Goal: Task Accomplishment & Management: Manage account settings

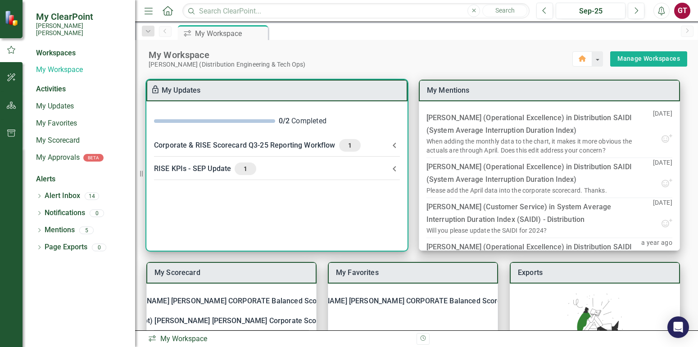
click at [394, 144] on icon at bounding box center [394, 145] width 11 height 11
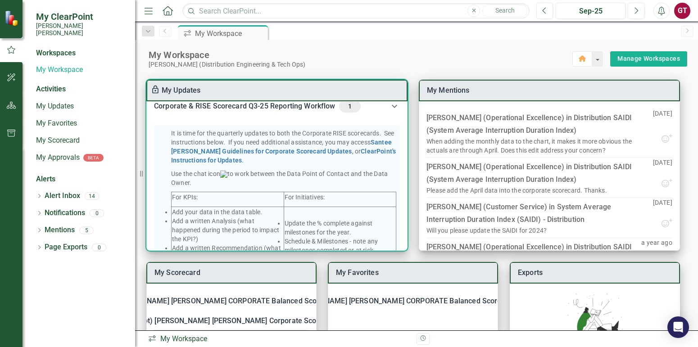
scroll to position [39, 0]
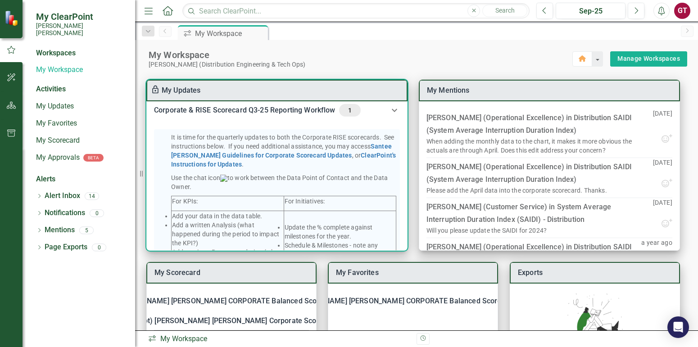
click at [393, 111] on icon at bounding box center [394, 110] width 11 height 11
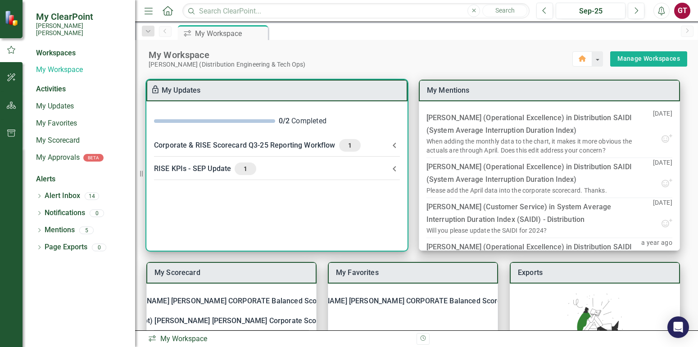
scroll to position [0, 0]
click at [268, 145] on div "Corporate & RISE Scorecard Q3-25 Reporting Workflow 1" at bounding box center [271, 145] width 235 height 13
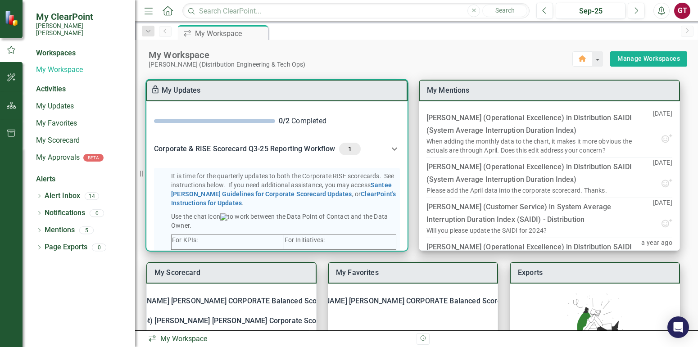
click at [257, 148] on div "Corporate & RISE Scorecard Q3-25 Reporting Workflow 1" at bounding box center [271, 149] width 235 height 13
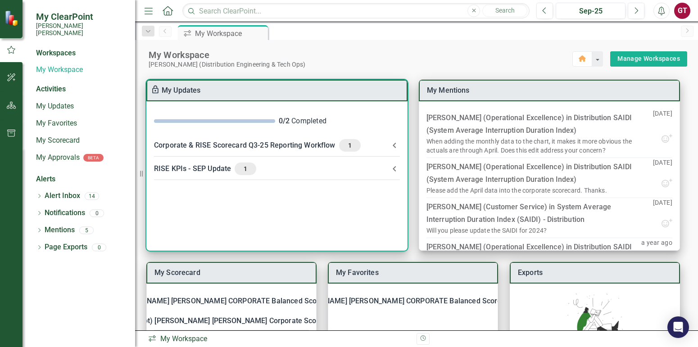
click at [204, 144] on div "Corporate & RISE Scorecard Q3-25 Reporting Workflow 1" at bounding box center [271, 145] width 235 height 13
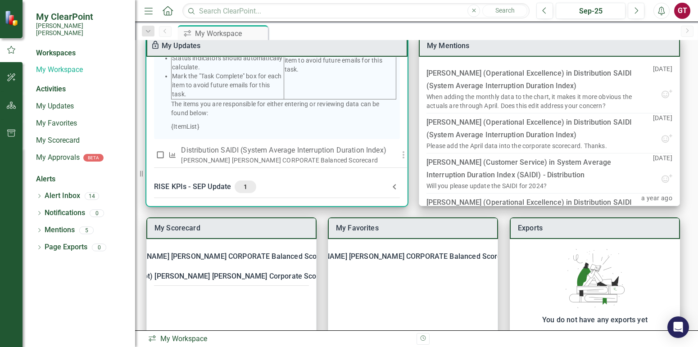
scroll to position [94, 0]
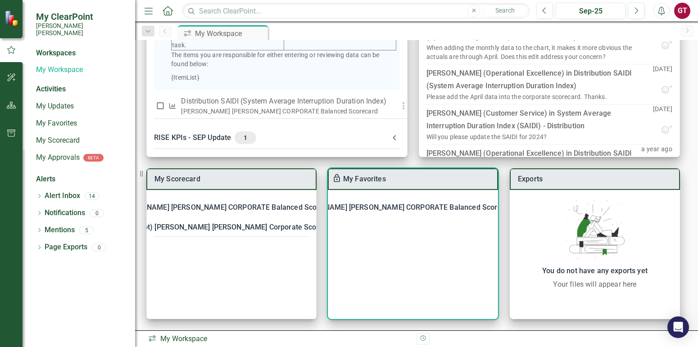
click at [386, 206] on div "[PERSON_NAME] [PERSON_NAME] CORPORATE Balanced Scorecard" at bounding box center [404, 207] width 224 height 13
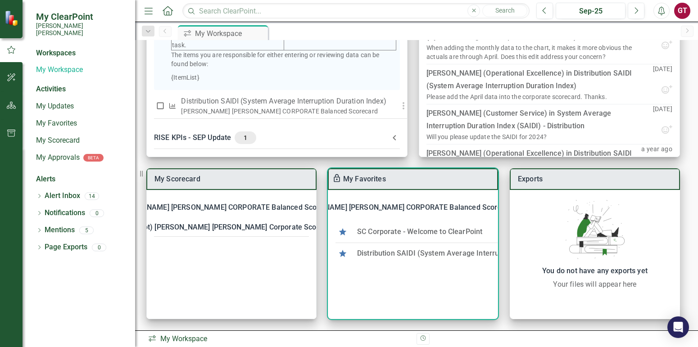
click at [385, 254] on link "Distribution SAIDI (System Average Interruption Duration Index)" at bounding box center [462, 253] width 211 height 9
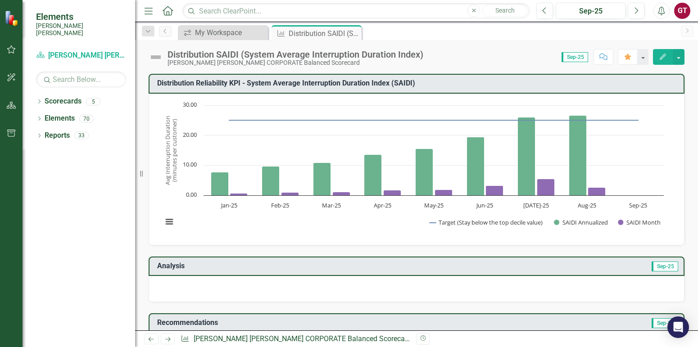
click at [662, 56] on icon "button" at bounding box center [663, 57] width 6 height 6
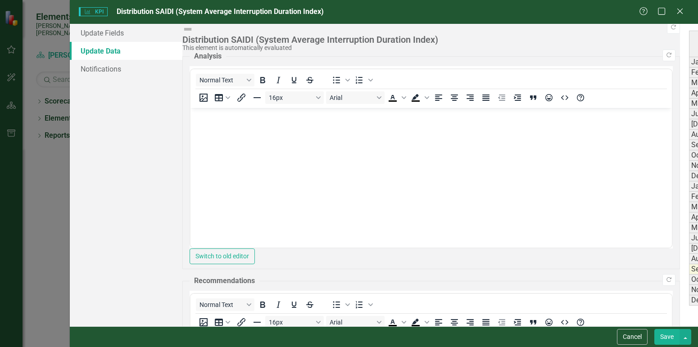
type textarea "277000"
type textarea "216119"
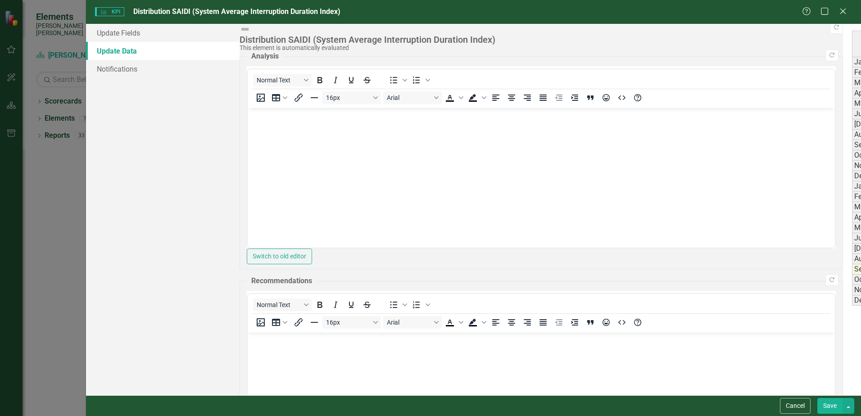
click at [680, 311] on button "Save" at bounding box center [830, 406] width 25 height 16
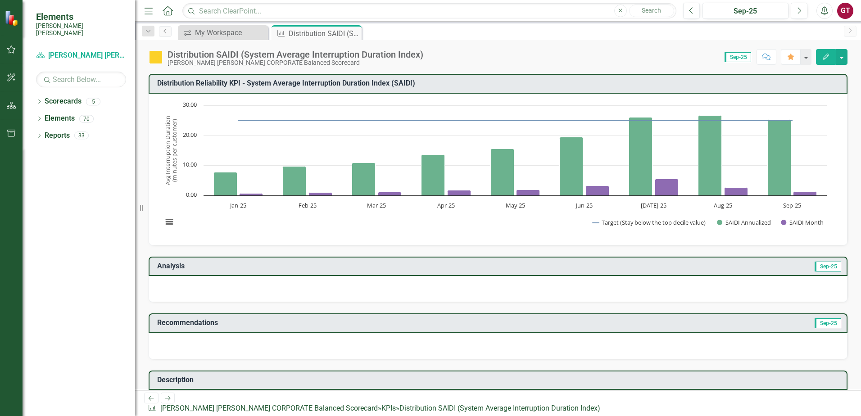
click at [680, 56] on icon "button" at bounding box center [826, 57] width 6 height 6
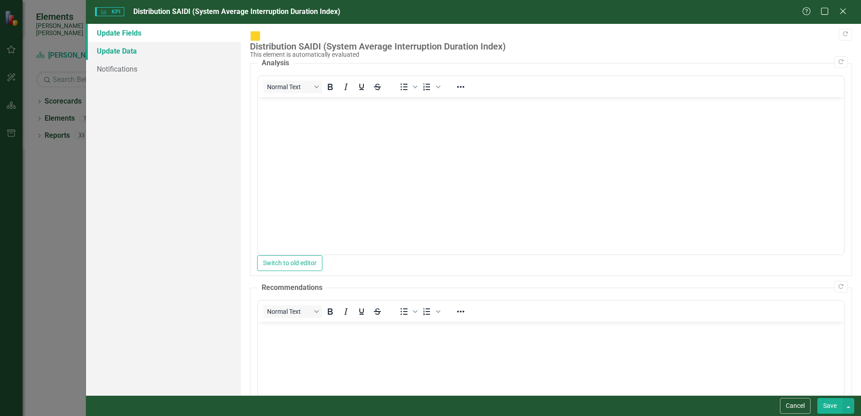
click at [118, 50] on link "Update Data" at bounding box center [163, 51] width 155 height 18
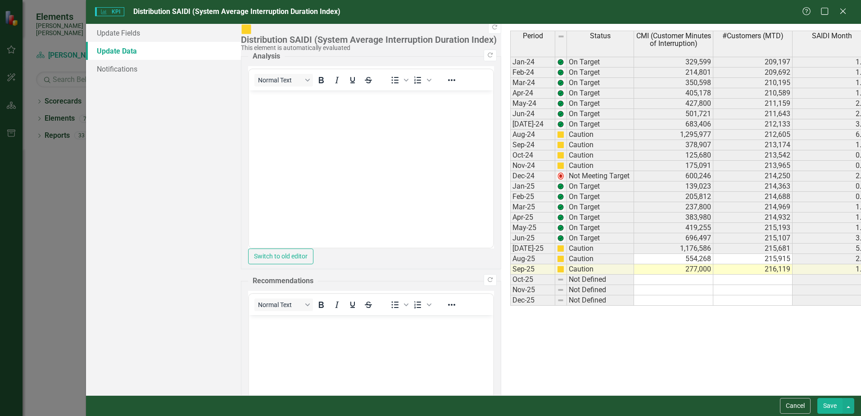
click at [680, 311] on button "Save" at bounding box center [830, 406] width 25 height 16
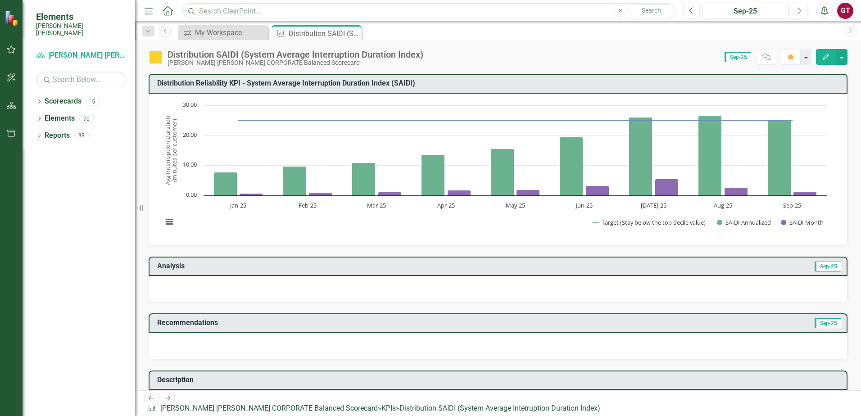
click at [680, 56] on icon "button" at bounding box center [826, 57] width 6 height 6
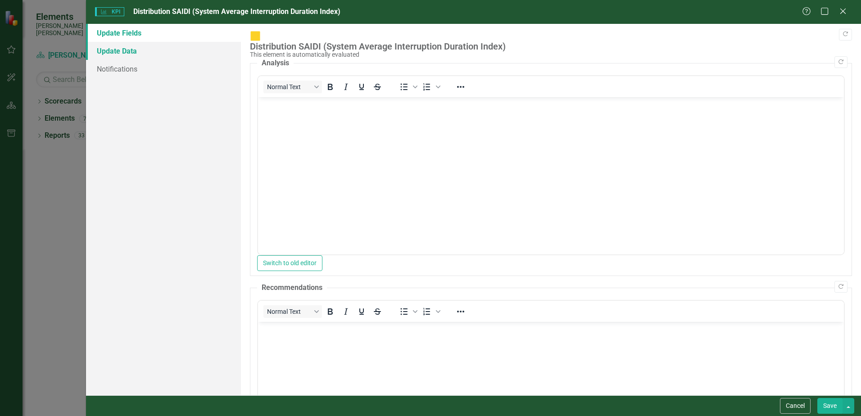
click at [136, 54] on link "Update Data" at bounding box center [163, 51] width 155 height 18
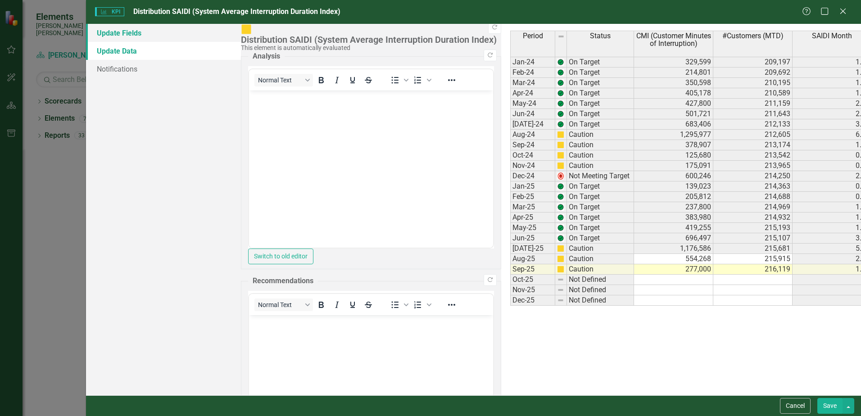
click at [133, 36] on link "Update Fields" at bounding box center [163, 33] width 155 height 18
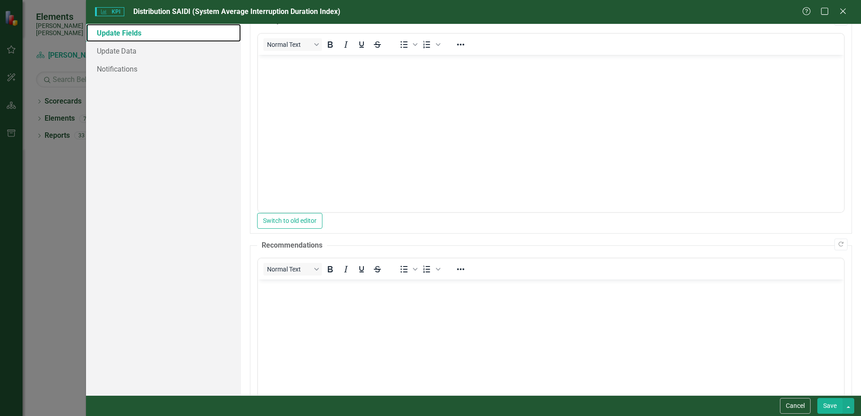
scroll to position [117, 0]
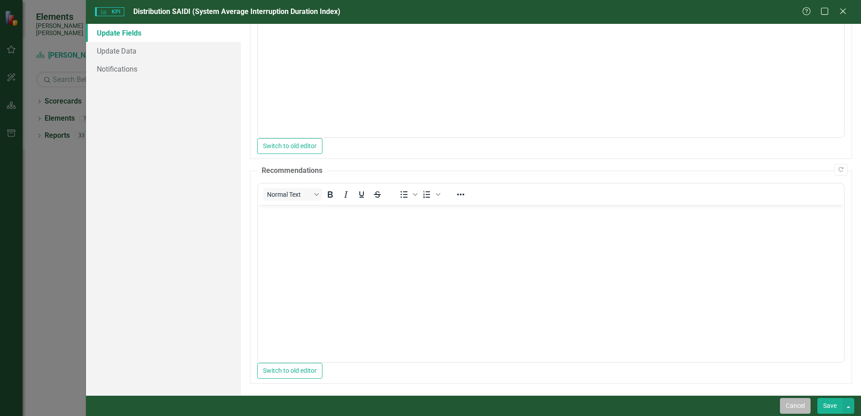
click at [680, 311] on button "Cancel" at bounding box center [795, 406] width 31 height 16
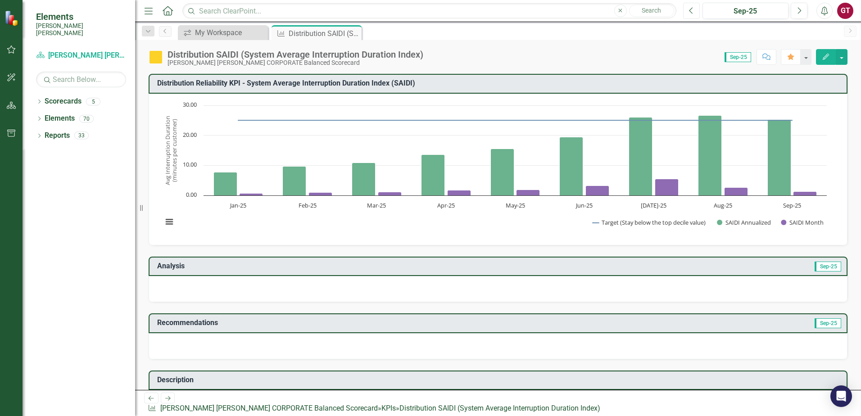
click at [680, 12] on icon "Previous" at bounding box center [691, 11] width 5 height 8
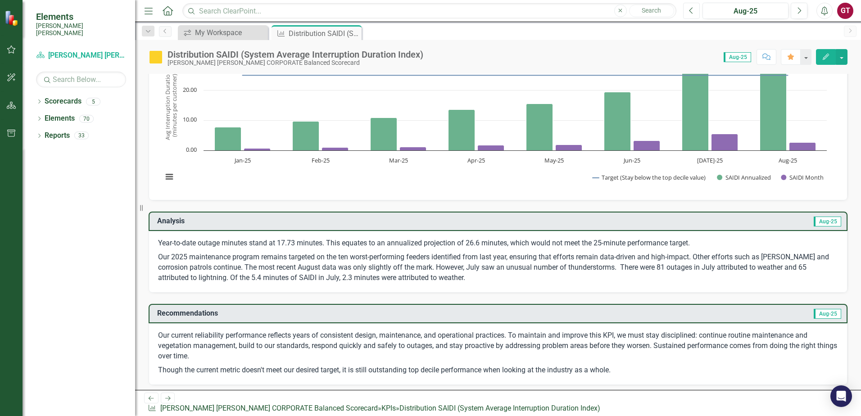
scroll to position [90, 0]
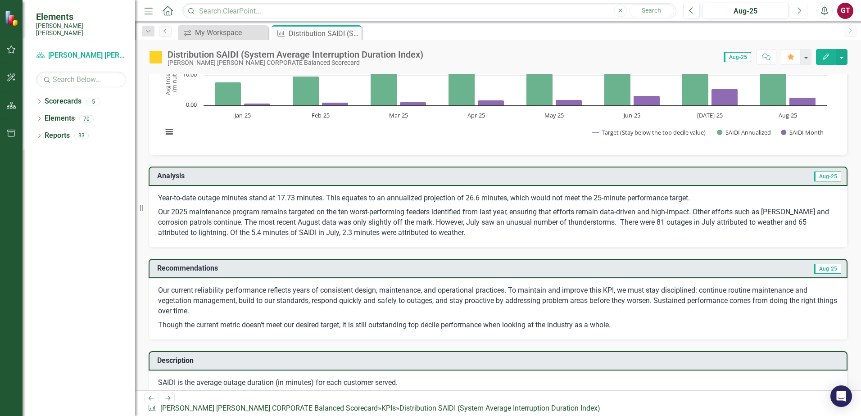
click at [680, 8] on icon "Next" at bounding box center [799, 11] width 5 height 8
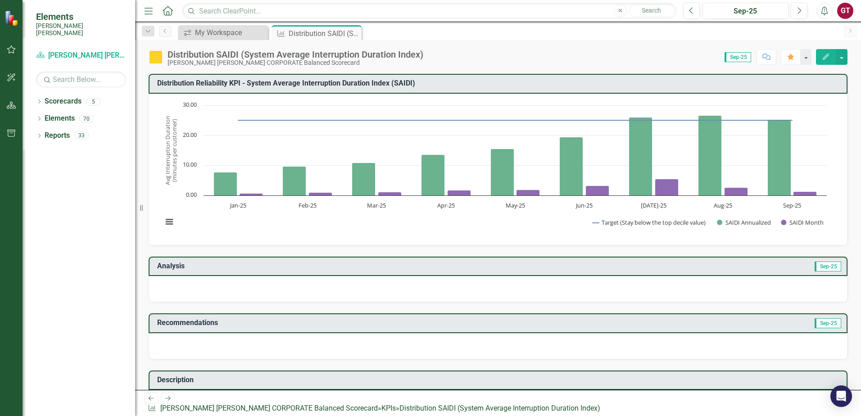
click at [309, 289] on div at bounding box center [498, 289] width 699 height 26
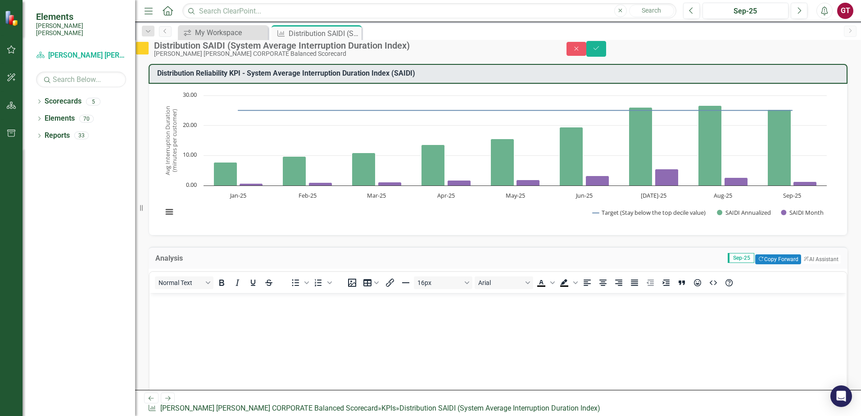
scroll to position [45, 0]
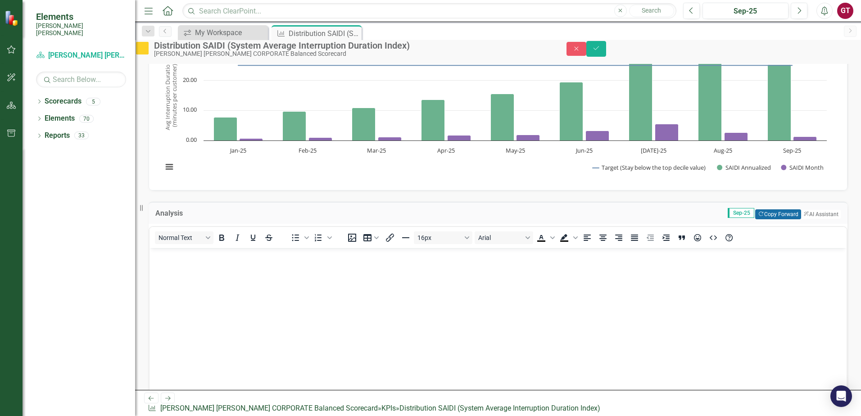
click at [680, 219] on button "Copy Forward Copy Forward" at bounding box center [777, 214] width 45 height 10
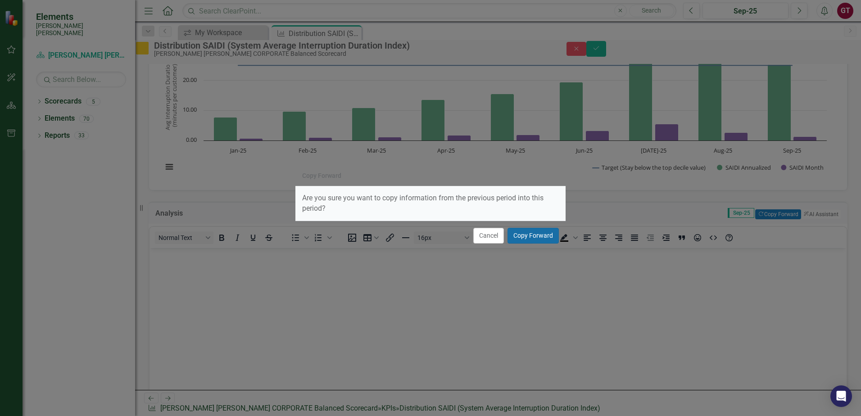
click at [535, 235] on button "Copy Forward" at bounding box center [533, 236] width 51 height 16
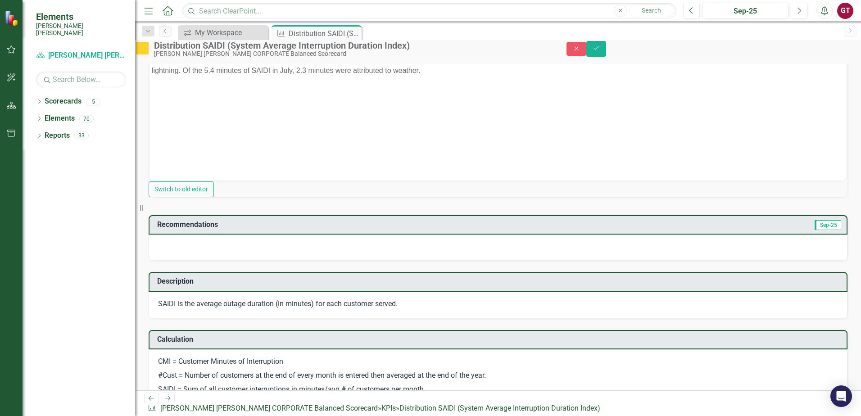
scroll to position [270, 0]
click at [680, 260] on div at bounding box center [498, 247] width 699 height 26
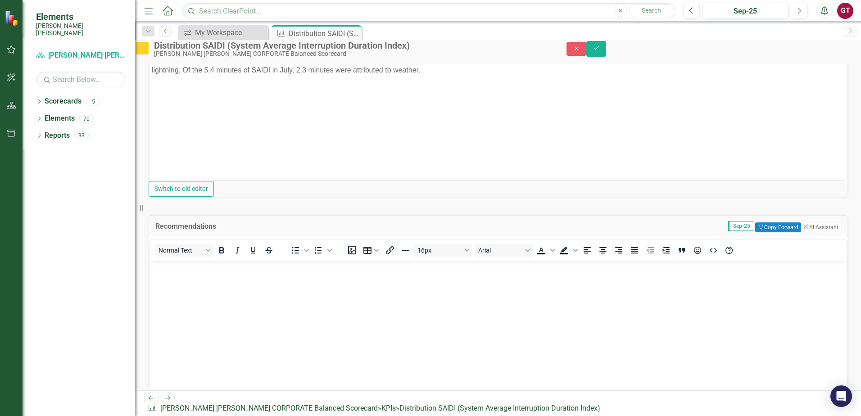
scroll to position [0, 0]
click at [680, 232] on button "Copy Forward Copy Forward" at bounding box center [777, 228] width 45 height 10
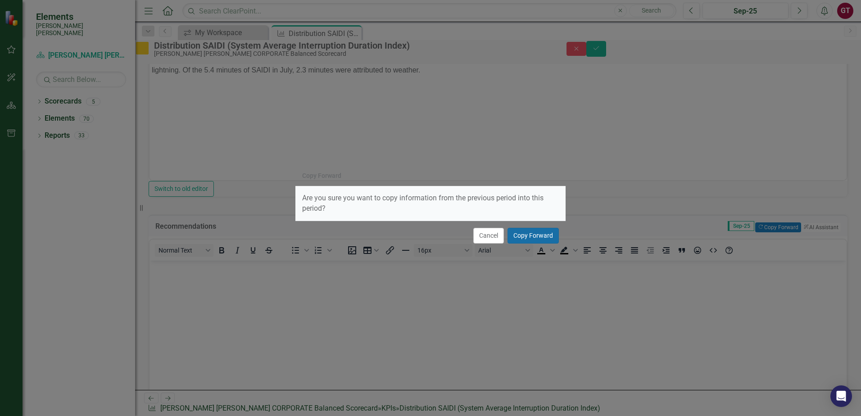
click at [531, 235] on button "Copy Forward" at bounding box center [533, 236] width 51 height 16
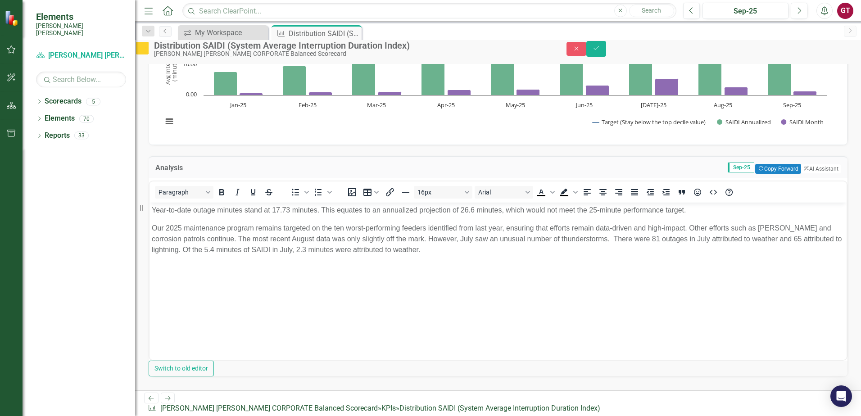
scroll to position [90, 0]
drag, startPoint x: 838, startPoint y: 50, endPoint x: 803, endPoint y: 191, distance: 145.8
click at [600, 50] on icon "Save" at bounding box center [596, 48] width 8 height 6
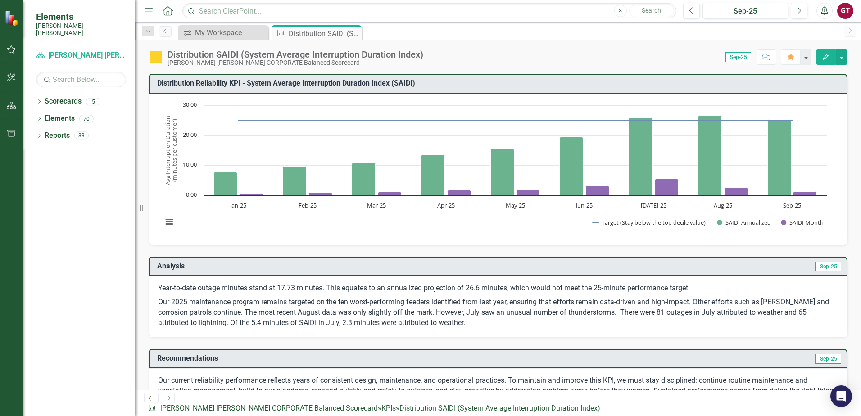
click at [318, 296] on p "Our 2025 maintenance program remains targeted on the ten worst-performing feede…" at bounding box center [498, 311] width 680 height 33
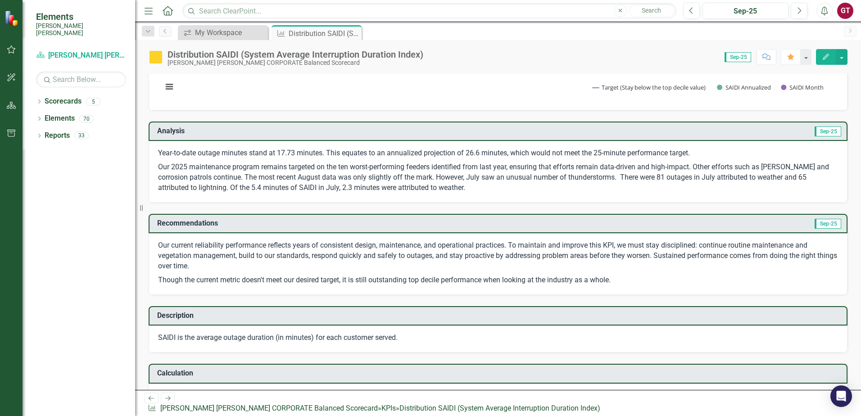
scroll to position [0, 0]
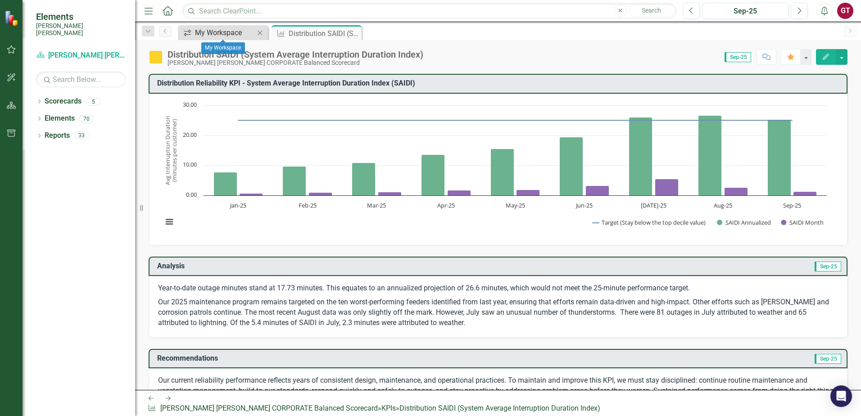
click at [239, 32] on div "My Workspace" at bounding box center [224, 32] width 59 height 11
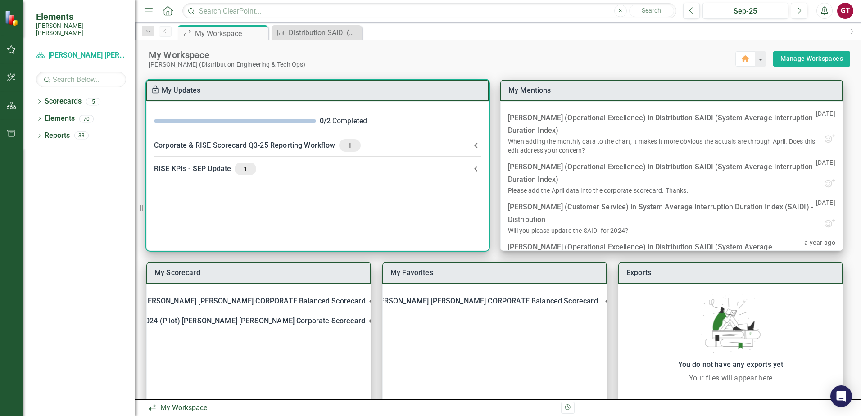
click at [477, 143] on icon at bounding box center [475, 145] width 3 height 5
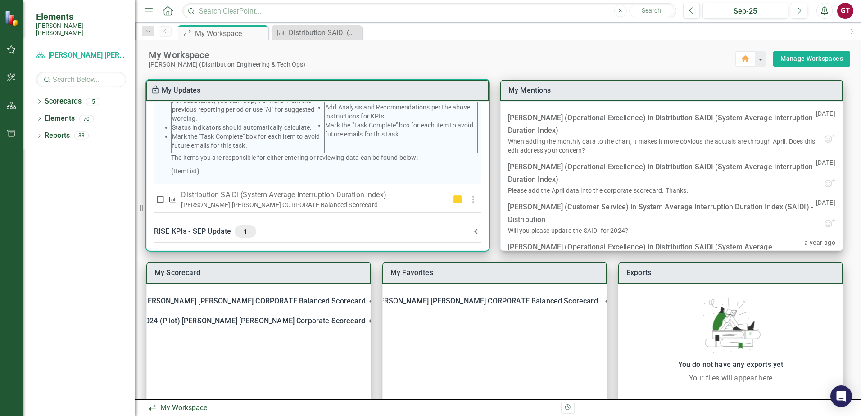
scroll to position [193, 0]
click at [474, 230] on icon at bounding box center [476, 231] width 11 height 11
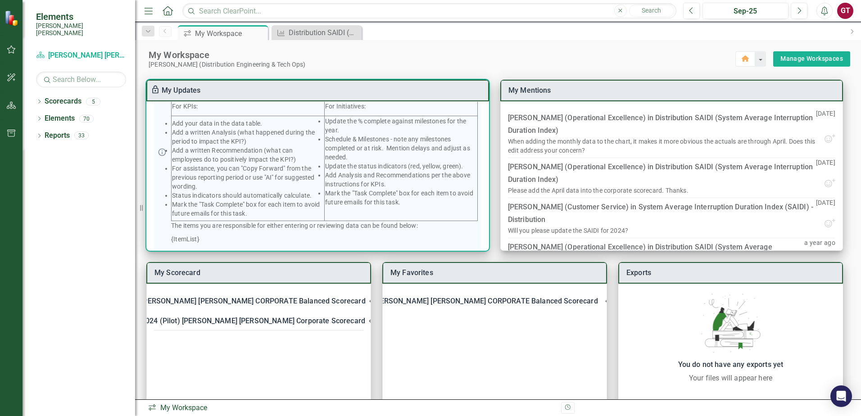
scroll to position [0, 0]
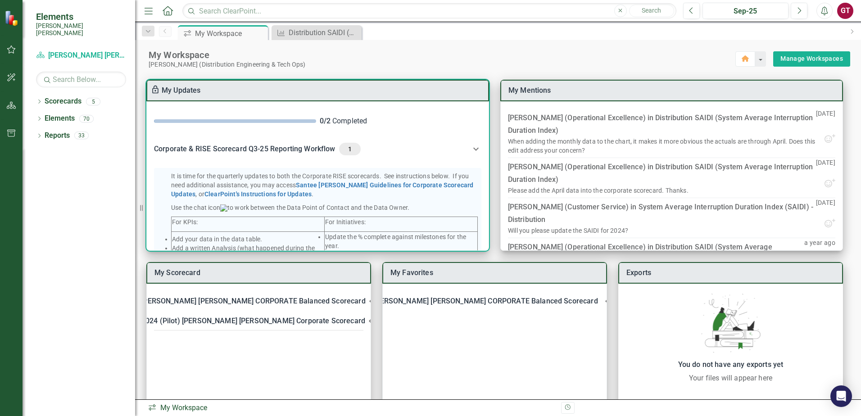
click at [472, 148] on icon at bounding box center [476, 149] width 11 height 11
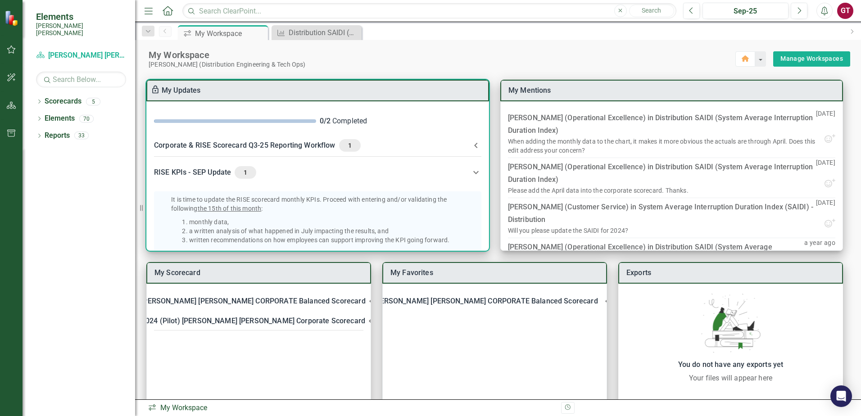
click at [476, 173] on icon at bounding box center [476, 172] width 11 height 11
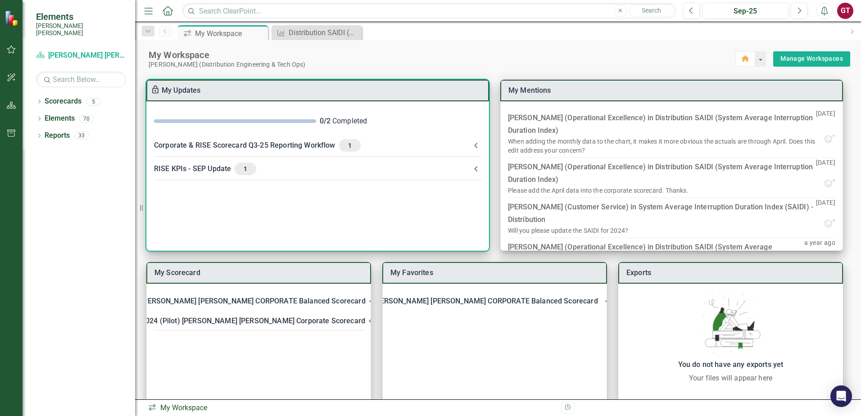
click at [473, 146] on icon at bounding box center [476, 145] width 11 height 11
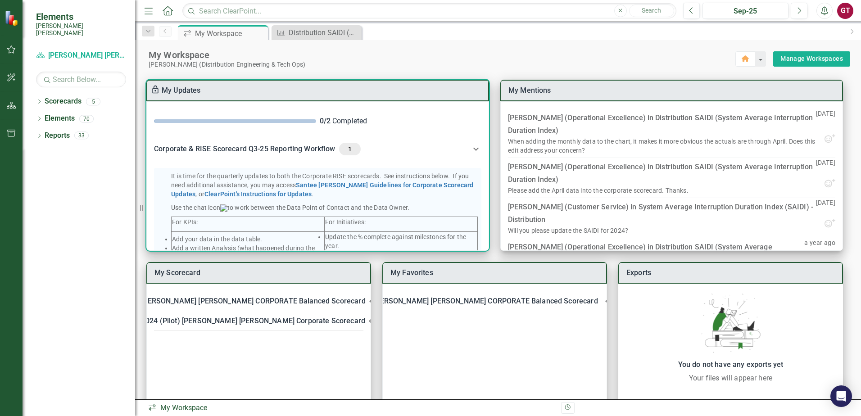
click at [471, 149] on icon at bounding box center [476, 149] width 11 height 11
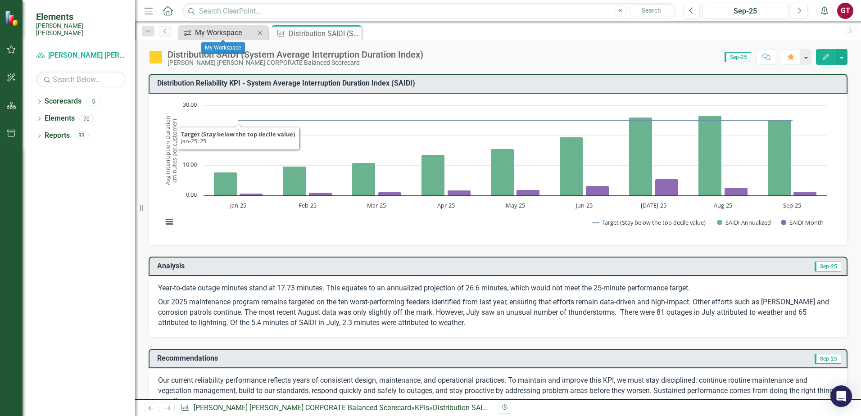
click at [220, 35] on div "My Workspace" at bounding box center [224, 32] width 59 height 11
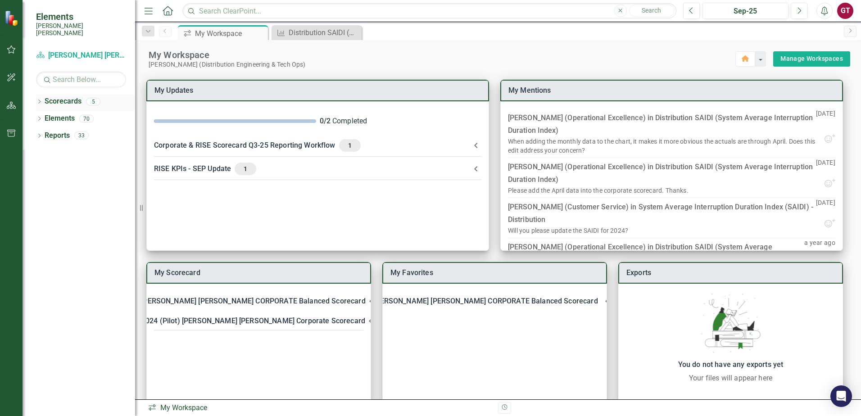
click at [38, 100] on icon "Dropdown" at bounding box center [39, 102] width 6 height 5
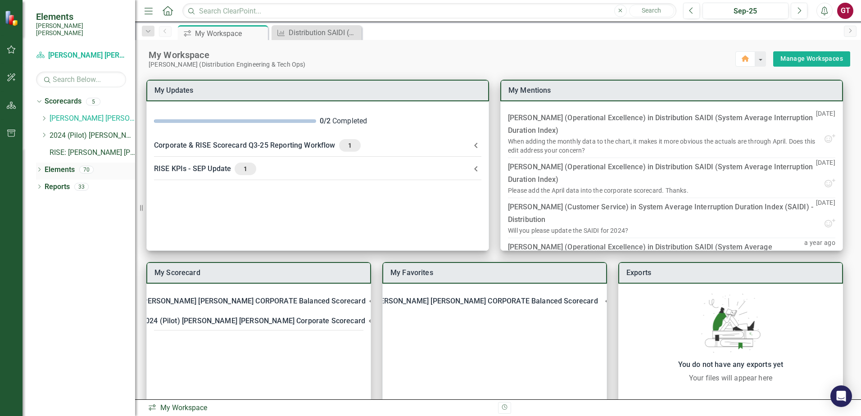
click at [39, 168] on icon "Dropdown" at bounding box center [39, 170] width 6 height 5
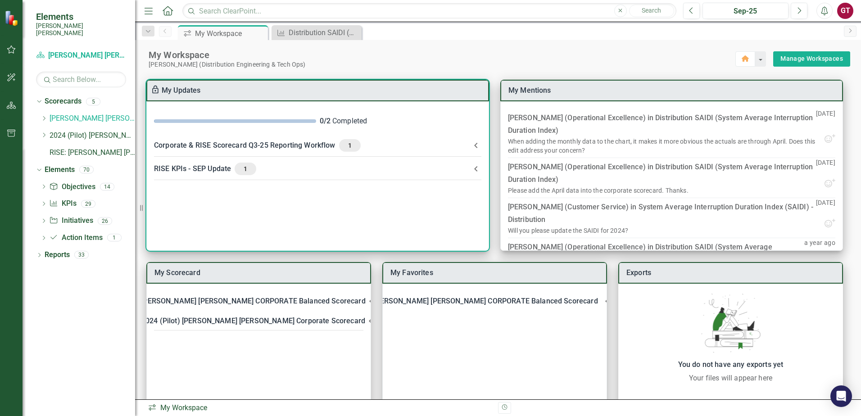
click at [245, 146] on div "Corporate & RISE Scorecard Q3-25 Reporting Workflow 1" at bounding box center [312, 145] width 317 height 13
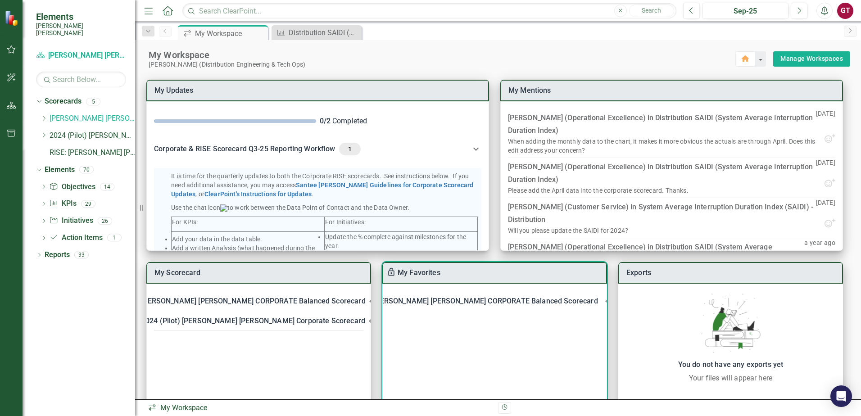
click at [448, 299] on div "[PERSON_NAME] [PERSON_NAME] CORPORATE Balanced Scorecard" at bounding box center [485, 301] width 224 height 13
click at [447, 350] on link "Distribution SAIDI (System Average Interruption Duration Index)" at bounding box center [517, 347] width 211 height 9
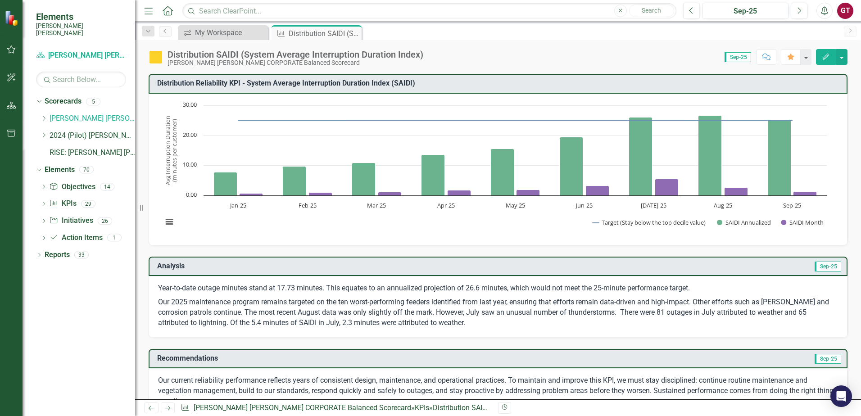
click at [274, 307] on p "Our 2025 maintenance program remains targeted on the ten worst-performing feede…" at bounding box center [498, 311] width 680 height 33
click at [255, 291] on p "Year-to-date outage minutes stand at 17.73 minutes. This equates to an annualiz…" at bounding box center [498, 289] width 680 height 12
click at [272, 287] on p "Year-to-date outage minutes stand at 17.73 minutes. This equates to an annualiz…" at bounding box center [498, 289] width 680 height 12
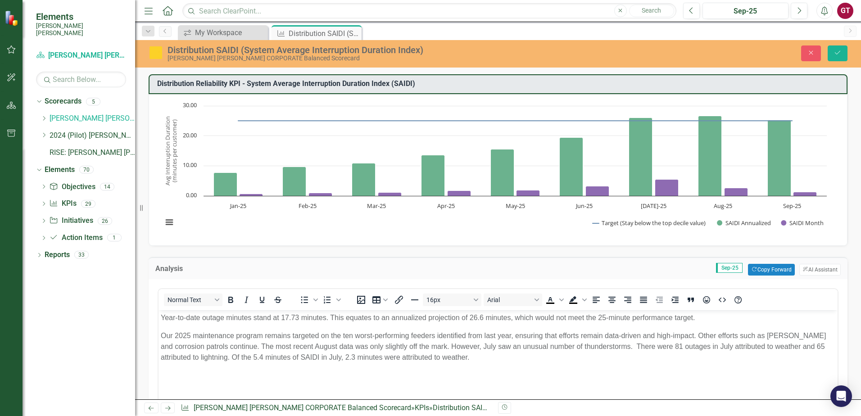
scroll to position [90, 0]
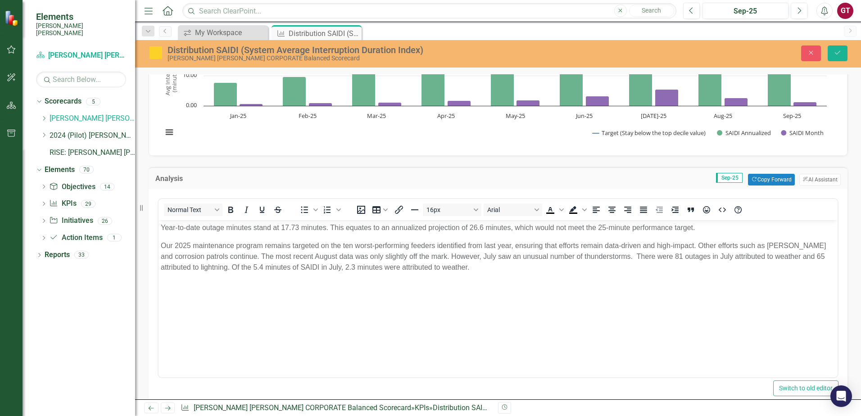
click at [283, 226] on p "Year-to-date outage minutes stand at 17.73 minutes. This equates to an annualiz…" at bounding box center [498, 228] width 675 height 11
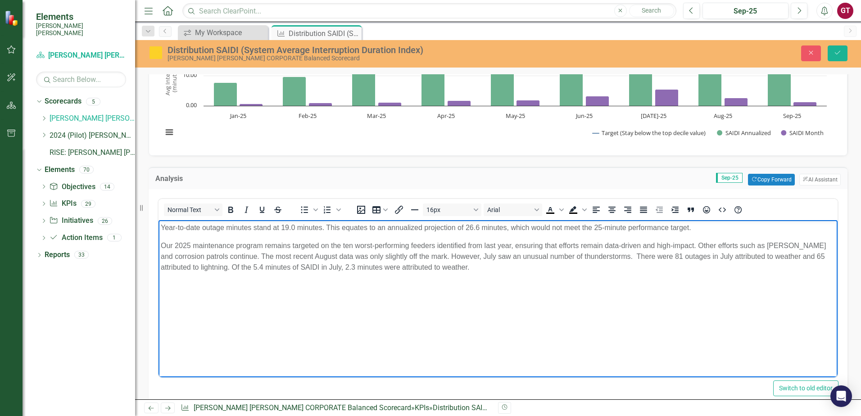
click at [471, 228] on p "Year-to-date outage minutes stand at 19.0 minutes. This equates to an annualize…" at bounding box center [498, 228] width 675 height 11
click at [705, 228] on p "Year-to-date outage minutes stand at 19.0 minutes. This equates to an annualize…" at bounding box center [498, 228] width 675 height 11
